Goal: Task Accomplishment & Management: Use online tool/utility

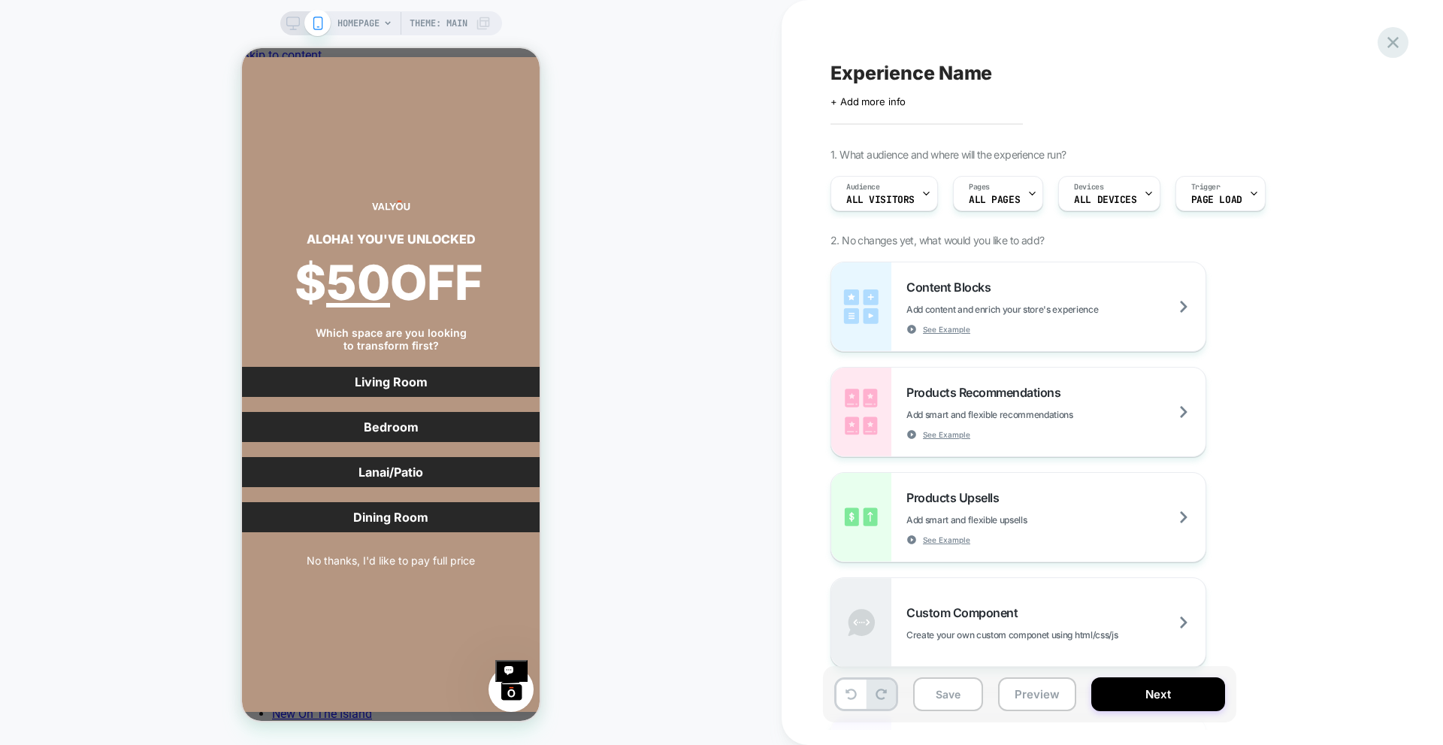
click at [1398, 45] on icon at bounding box center [1393, 42] width 20 height 20
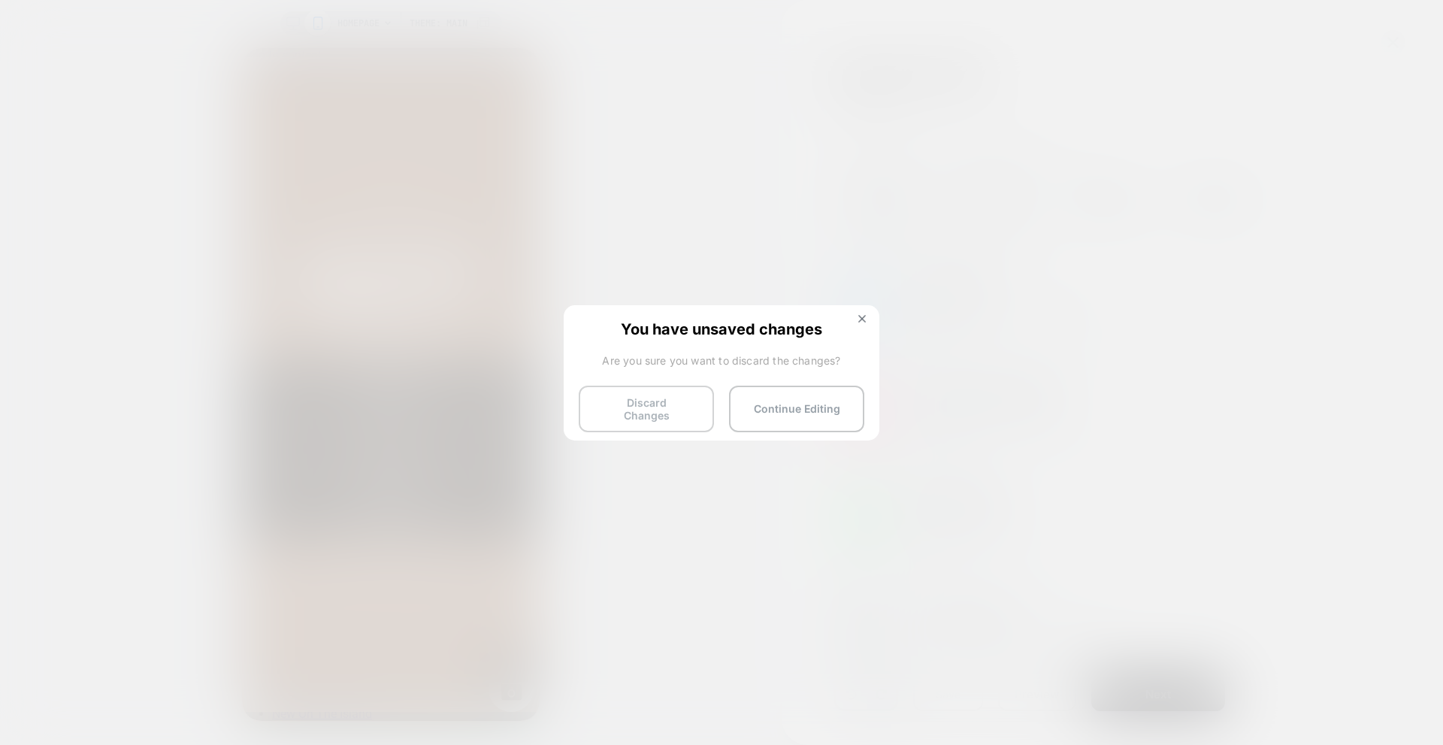
click at [664, 414] on button "Discard Changes" at bounding box center [646, 409] width 135 height 47
